Goal: Task Accomplishment & Management: Manage account settings

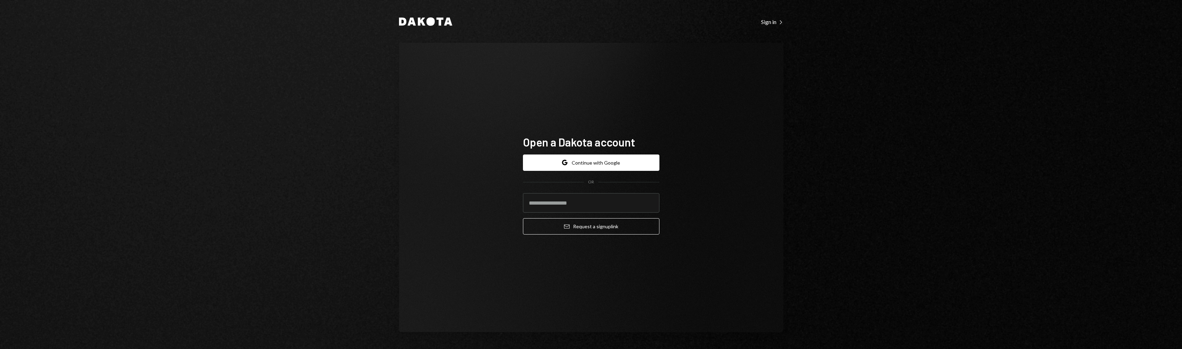
click at [605, 168] on div "Dakota Sign in Right Caret Open a Dakota account Google Continue with Google OR…" at bounding box center [591, 174] width 1182 height 349
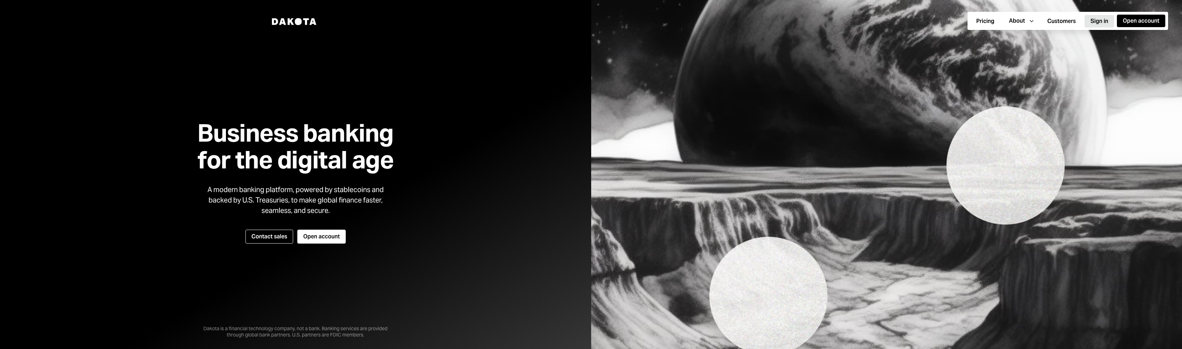
click at [605, 18] on button "Sign in" at bounding box center [1100, 21] width 30 height 13
